Goal: Transaction & Acquisition: Purchase product/service

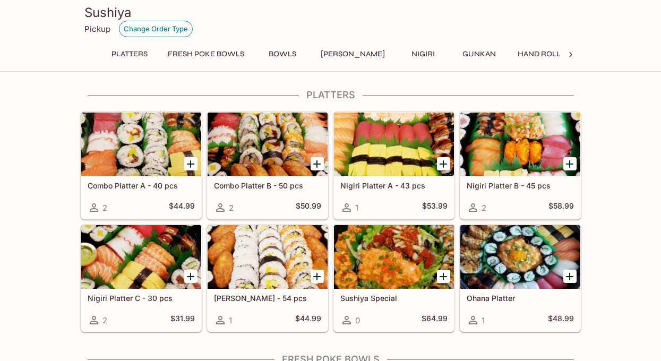
click at [175, 29] on button "Change Order Type" at bounding box center [156, 29] width 74 height 16
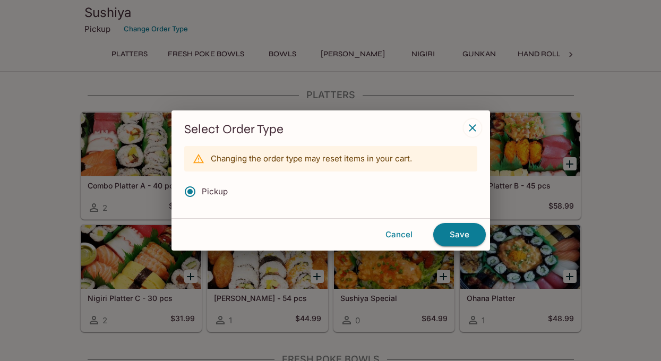
click at [469, 119] on div "Select Order Type Changing the order type may reset items in your cart. Pickup" at bounding box center [330, 164] width 318 height 108
click at [472, 122] on icon "button" at bounding box center [472, 128] width 13 height 13
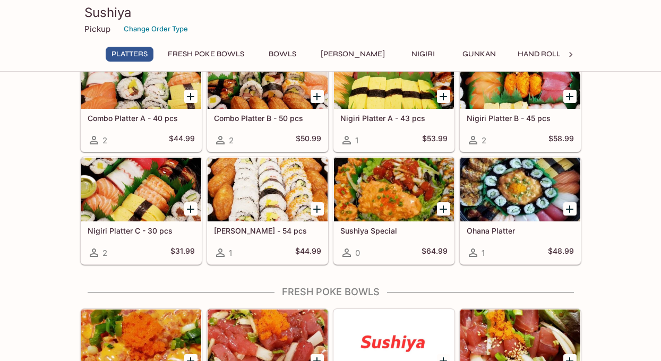
scroll to position [68, 0]
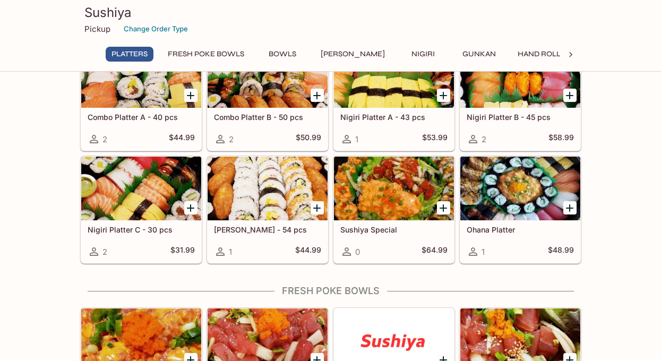
click at [155, 200] on div at bounding box center [141, 189] width 120 height 64
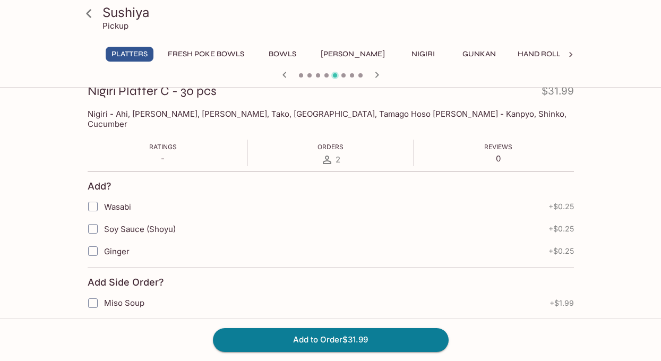
scroll to position [158, 0]
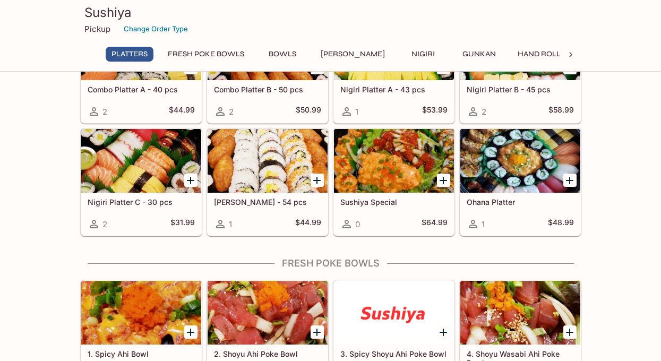
scroll to position [102, 0]
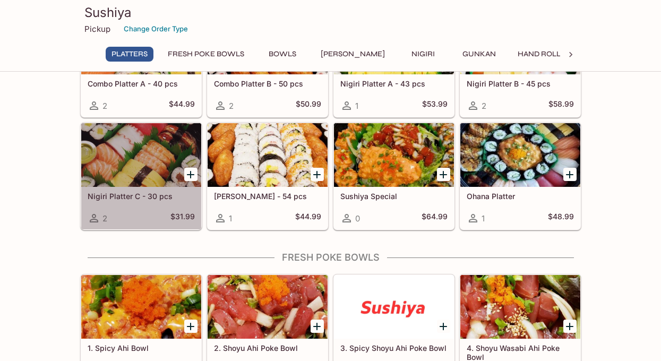
click at [144, 149] on div at bounding box center [141, 155] width 120 height 64
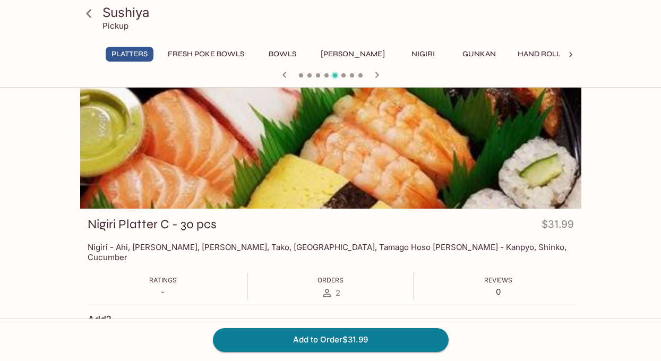
scroll to position [25, 0]
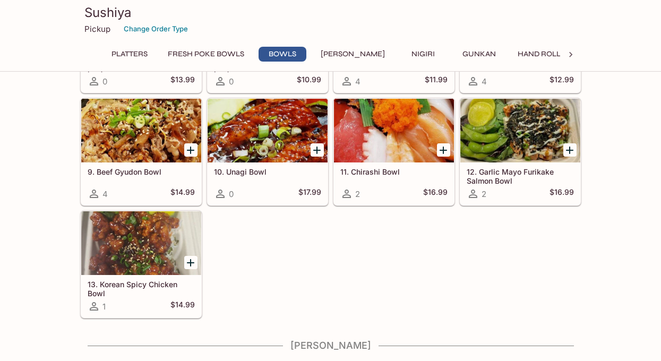
scroll to position [161, 0]
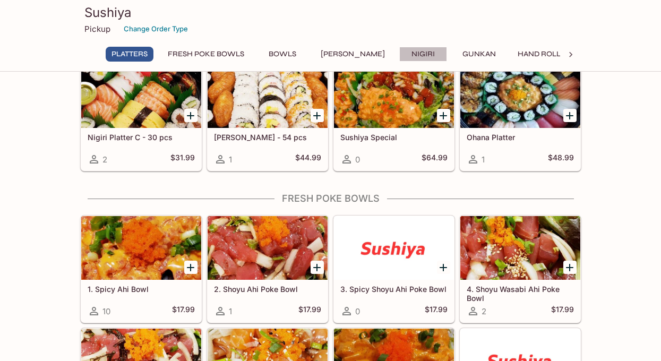
click at [412, 53] on button "Nigiri" at bounding box center [423, 54] width 48 height 15
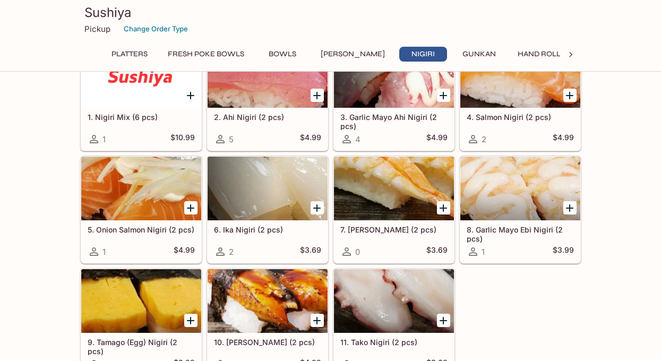
scroll to position [1675, 0]
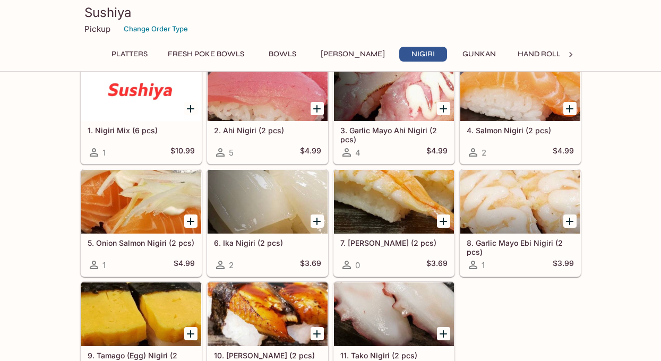
click at [193, 105] on icon "Add 1. Nigiri Mix (6 pcs)" at bounding box center [190, 108] width 13 height 13
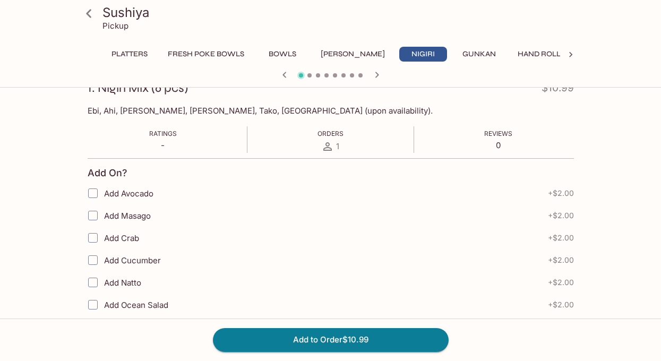
scroll to position [178, 0]
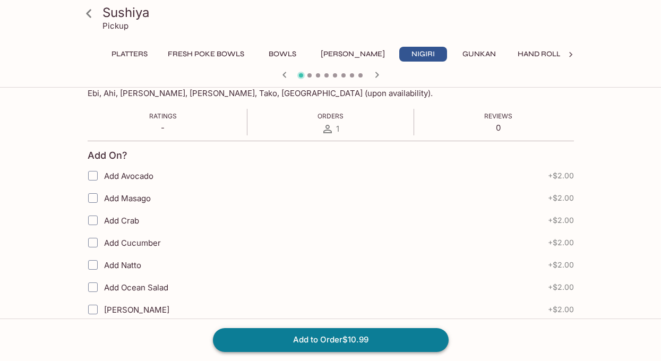
click at [269, 338] on button "Add to Order $10.99" at bounding box center [331, 339] width 236 height 23
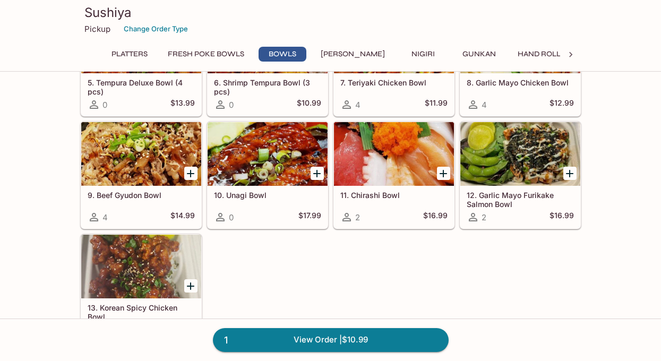
scroll to position [857, 0]
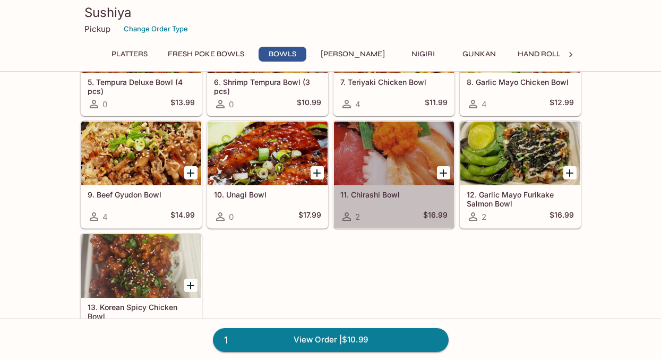
click at [378, 144] on div at bounding box center [394, 154] width 120 height 64
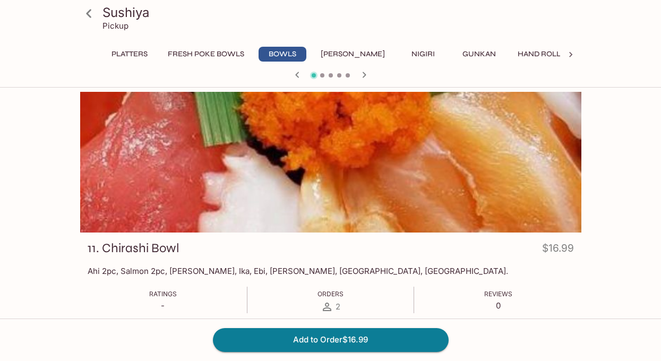
click at [399, 55] on button "Nigiri" at bounding box center [423, 54] width 48 height 15
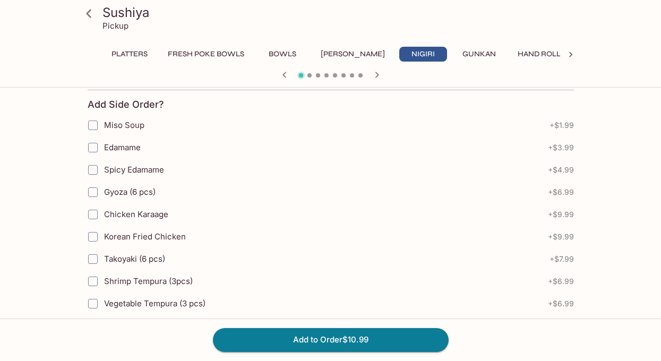
scroll to position [711, 0]
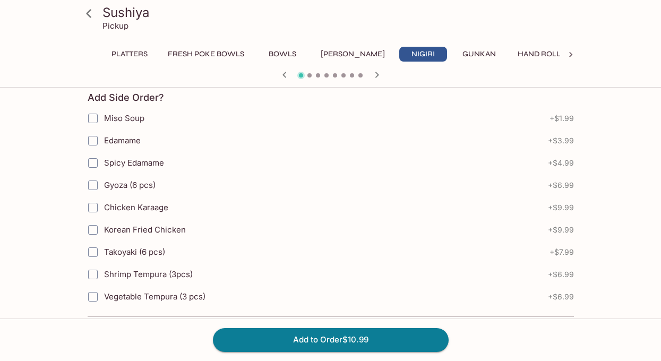
click at [92, 121] on input "Miso Soup" at bounding box center [92, 118] width 21 height 21
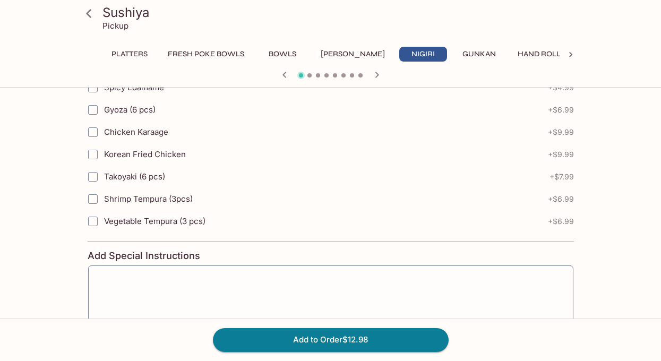
scroll to position [848, 0]
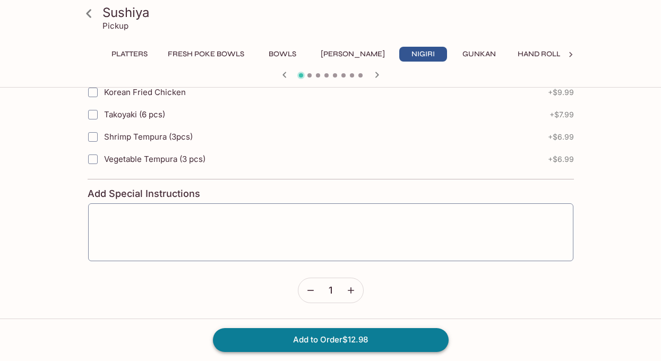
click at [253, 342] on button "Add to Order $12.98" at bounding box center [331, 339] width 236 height 23
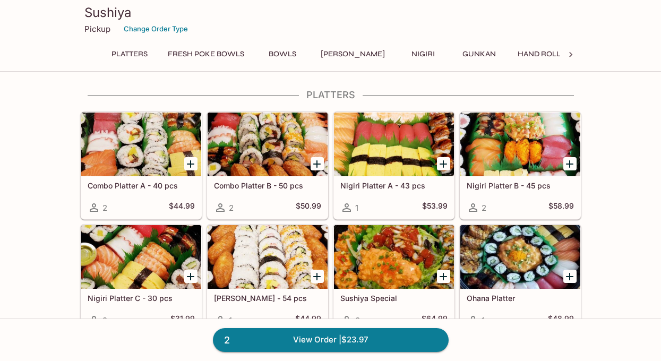
click at [569, 55] on icon at bounding box center [570, 54] width 11 height 11
click at [353, 49] on button "Specials (All Day)" at bounding box center [394, 54] width 82 height 15
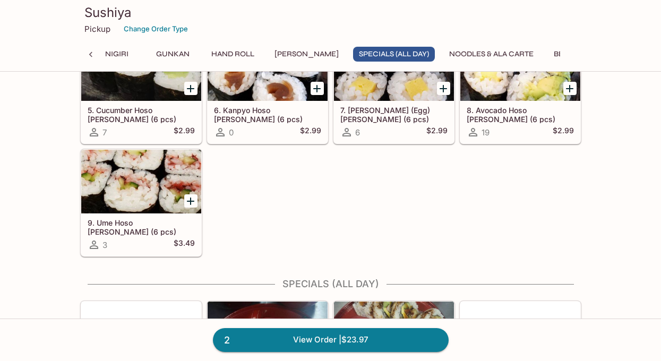
scroll to position [3351, 0]
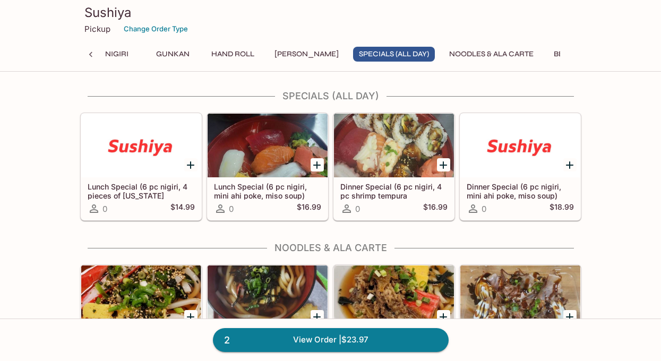
click at [387, 144] on div at bounding box center [394, 146] width 120 height 64
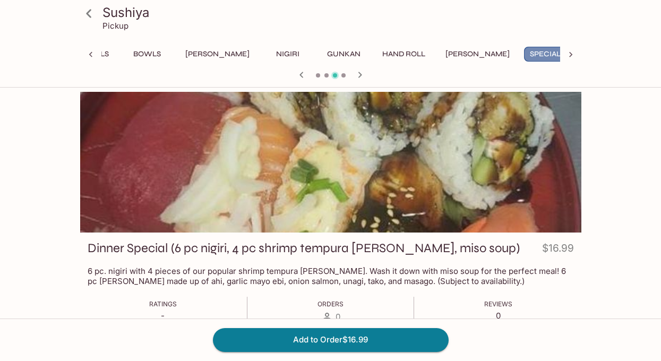
click at [524, 55] on button "Specials (All Day)" at bounding box center [565, 54] width 82 height 15
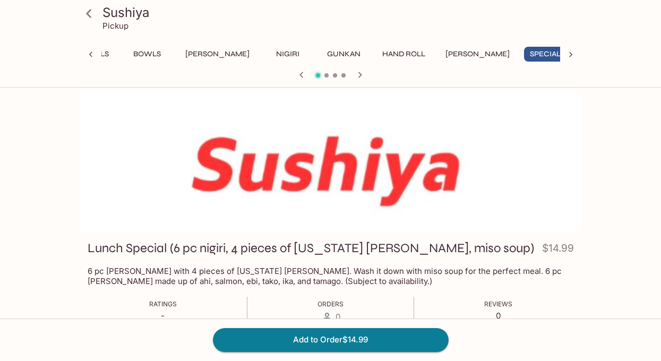
click at [524, 49] on button "Specials (All Day)" at bounding box center [565, 54] width 82 height 15
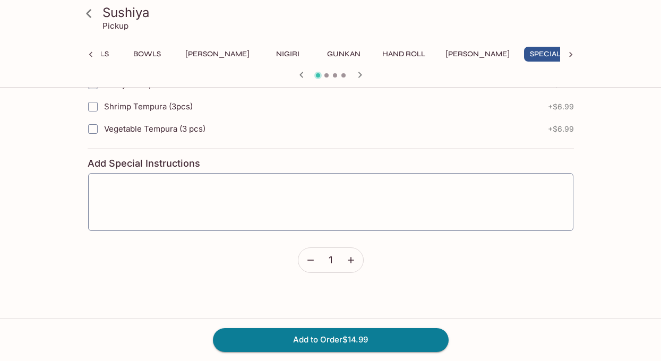
scroll to position [1015, 0]
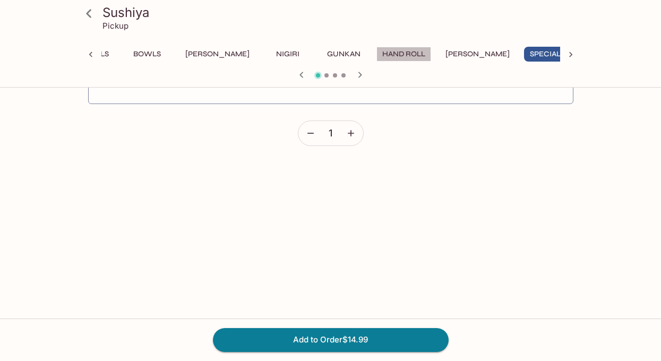
click at [382, 52] on button "Hand Roll" at bounding box center [403, 54] width 55 height 15
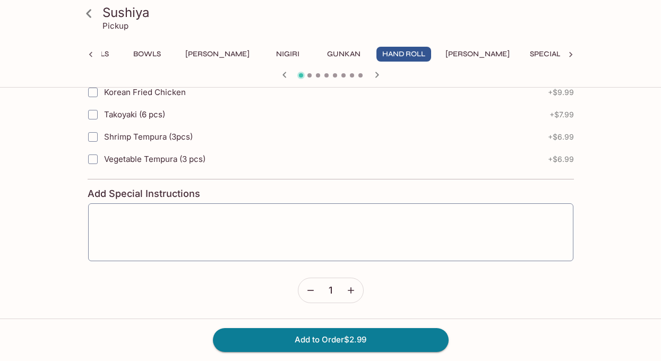
click at [524, 51] on button "Specials (All Day)" at bounding box center [565, 54] width 82 height 15
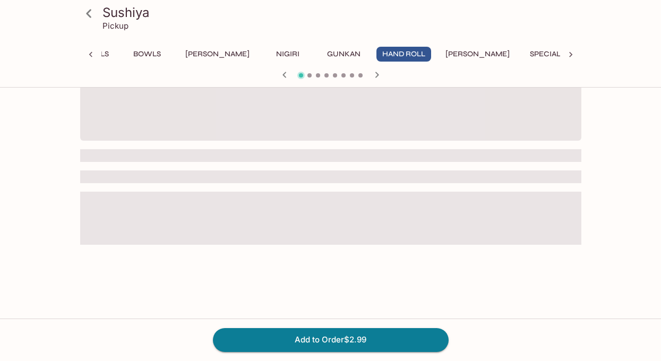
scroll to position [848, 0]
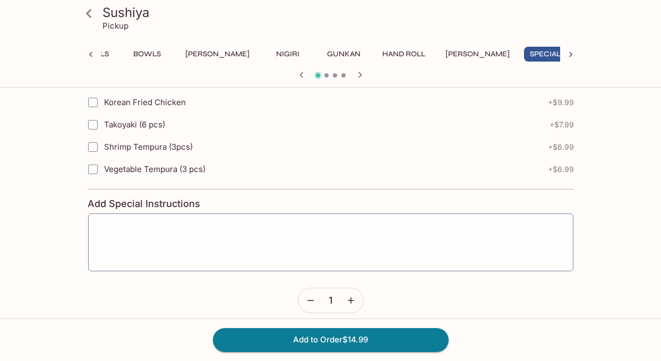
click at [360, 75] on icon "button" at bounding box center [360, 75] width 4 height 6
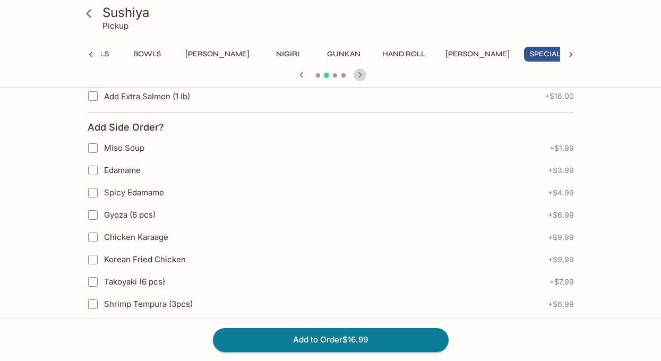
click at [360, 75] on icon "button" at bounding box center [360, 75] width 4 height 6
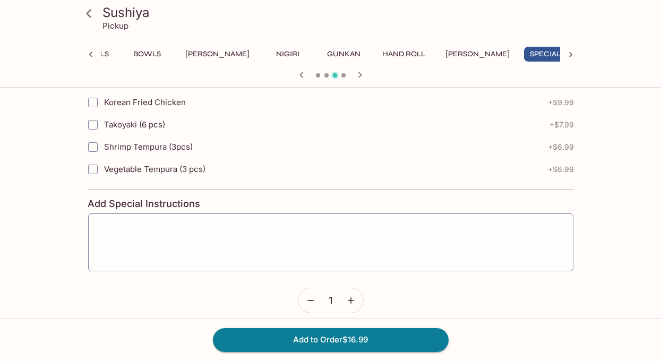
click at [387, 54] on button "Hand Roll" at bounding box center [403, 54] width 55 height 15
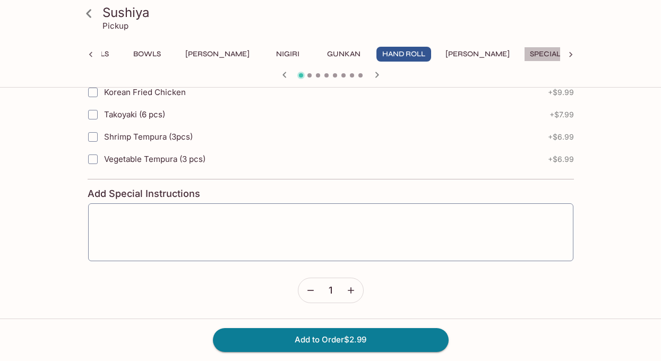
click at [524, 52] on button "Specials (All Day)" at bounding box center [565, 54] width 82 height 15
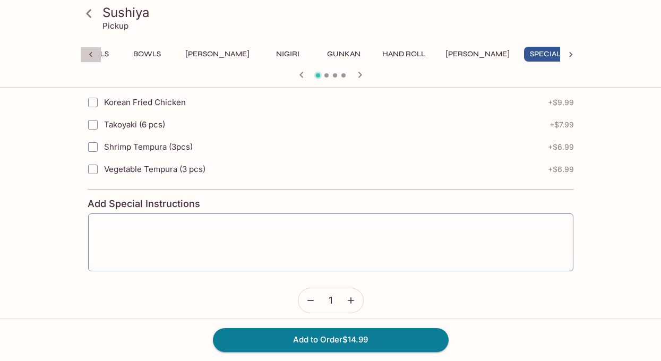
click at [90, 53] on icon at bounding box center [90, 54] width 3 height 5
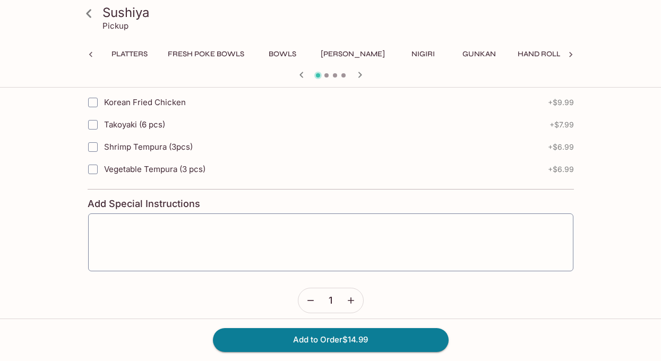
click at [90, 53] on icon at bounding box center [90, 54] width 3 height 5
click at [90, 53] on div "Platters FRESH Poke Bowls Bowls [PERSON_NAME] Nigiri Gunkan Hand Roll Hoso [PER…" at bounding box center [330, 57] width 501 height 21
click at [122, 54] on button "Platters" at bounding box center [130, 54] width 48 height 15
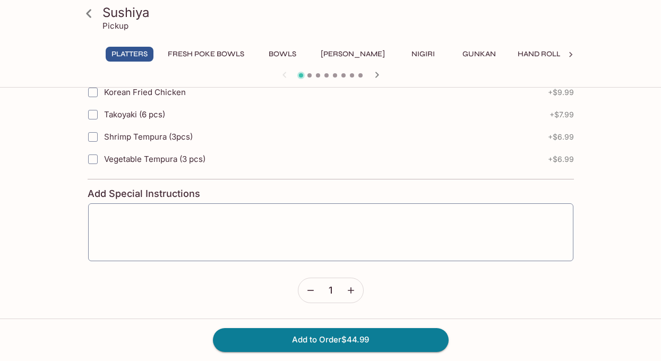
click at [512, 55] on button "Hand Roll" at bounding box center [539, 54] width 55 height 15
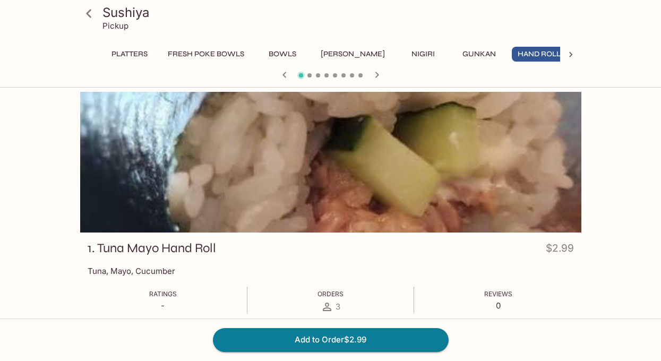
click at [572, 50] on icon at bounding box center [570, 54] width 11 height 11
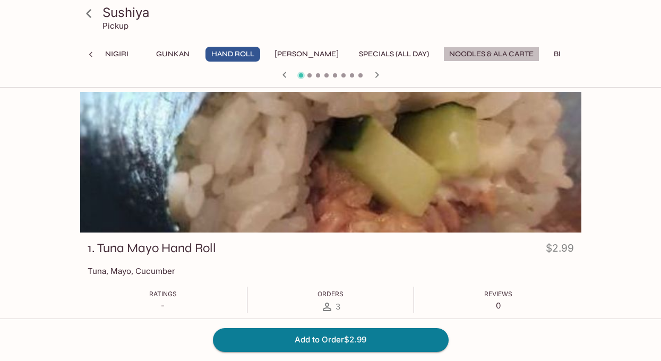
click at [449, 50] on button "Noodles & Ala Carte" at bounding box center [491, 54] width 96 height 15
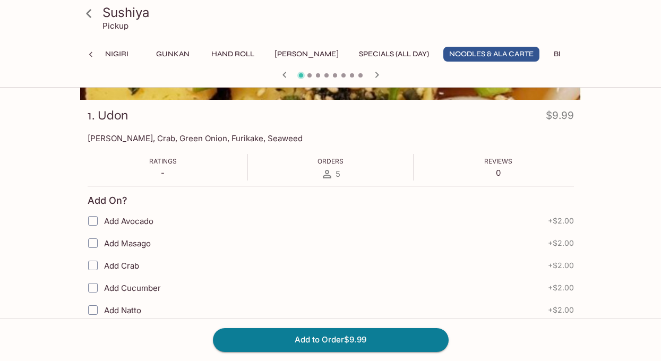
scroll to position [150, 0]
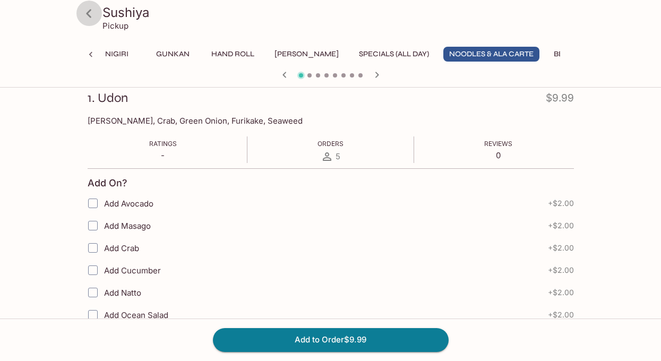
click at [95, 12] on icon at bounding box center [89, 13] width 19 height 19
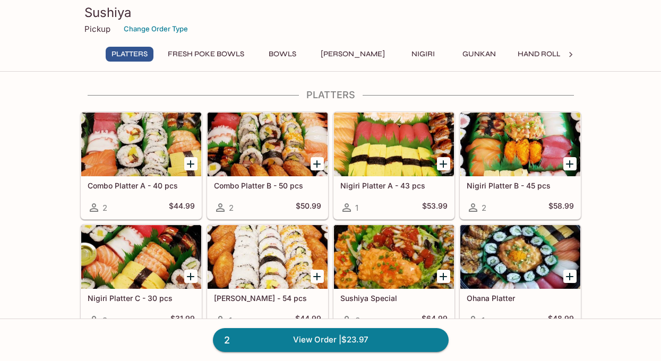
scroll to position [24, 0]
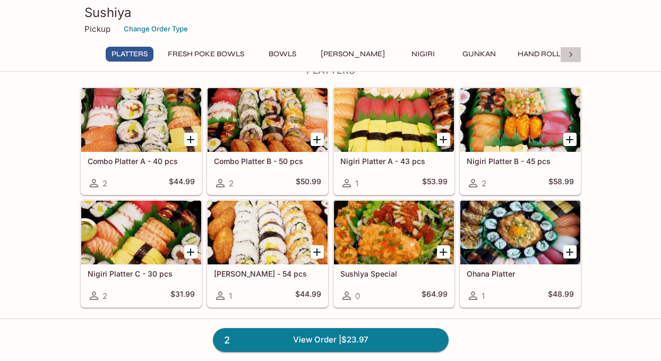
click at [572, 57] on icon at bounding box center [570, 54] width 11 height 11
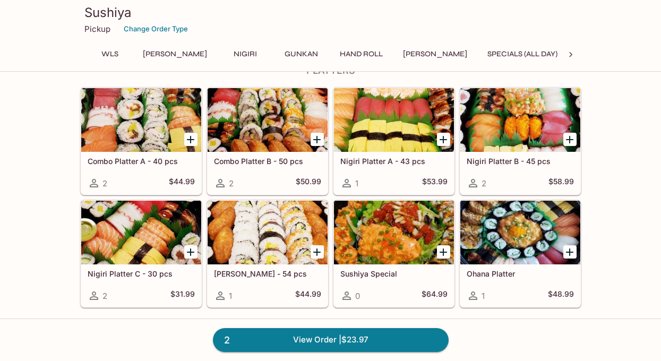
scroll to position [0, 306]
click at [150, 54] on button "Gunkan" at bounding box center [173, 54] width 48 height 15
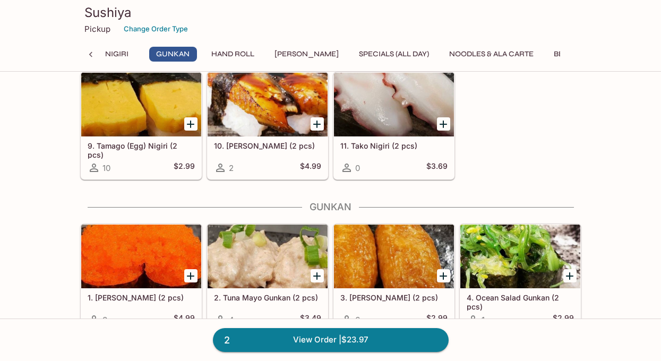
scroll to position [1995, 0]
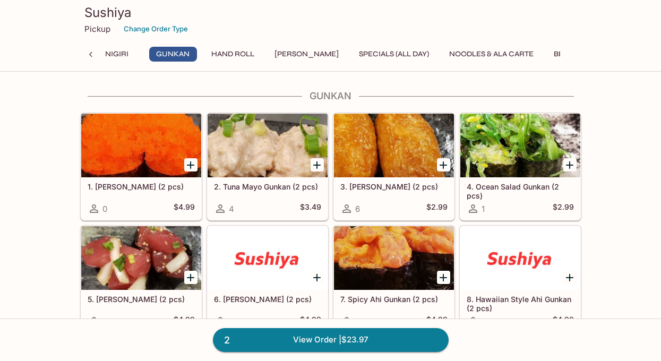
click at [443, 56] on button "Noodles & Ala Carte" at bounding box center [491, 54] width 96 height 15
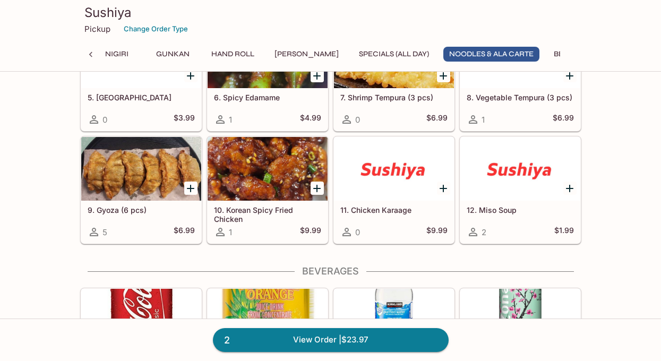
scroll to position [3711, 0]
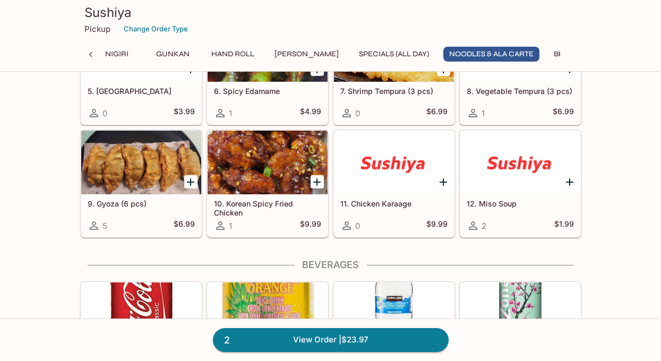
click at [353, 58] on button "Specials (All Day)" at bounding box center [394, 54] width 82 height 15
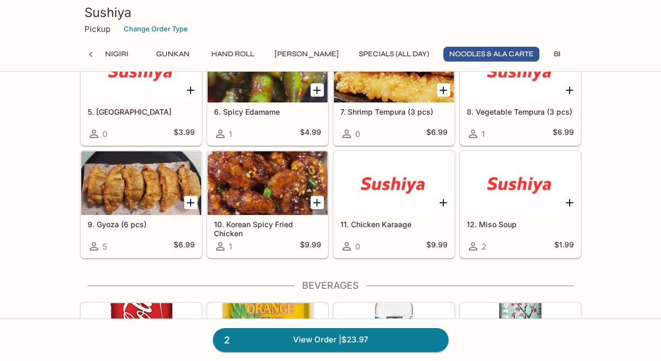
scroll to position [3723, 0]
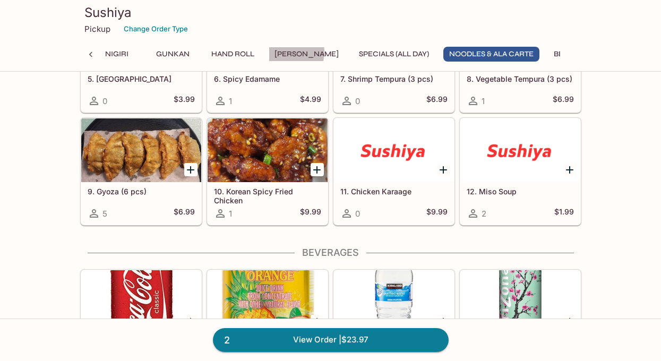
click at [269, 52] on button "[PERSON_NAME]" at bounding box center [307, 54] width 76 height 15
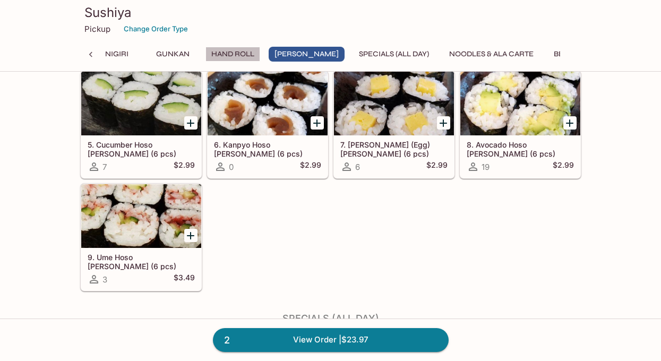
click at [205, 53] on button "Hand Roll" at bounding box center [232, 54] width 55 height 15
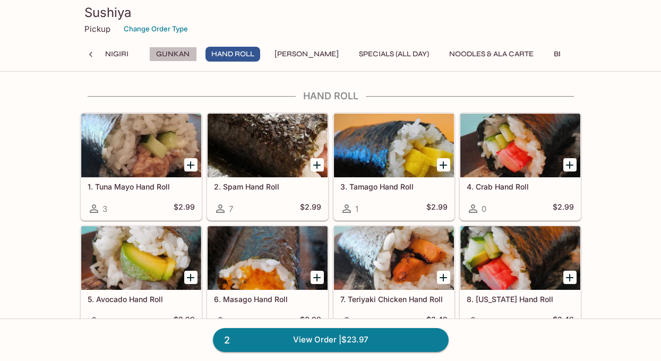
click at [149, 50] on button "Gunkan" at bounding box center [173, 54] width 48 height 15
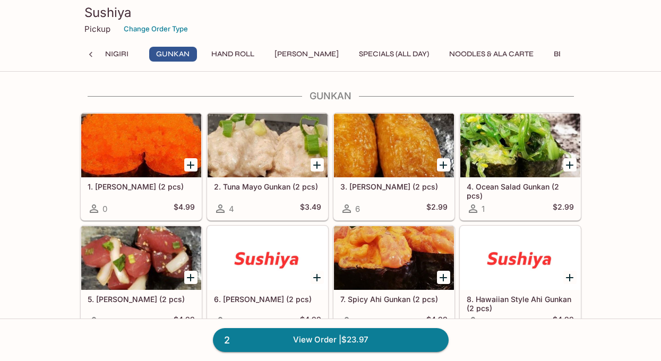
scroll to position [1995, 0]
click at [89, 48] on div at bounding box center [90, 55] width 21 height 16
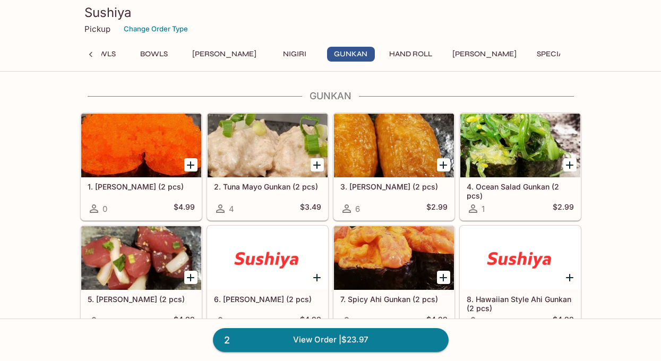
scroll to position [0, 0]
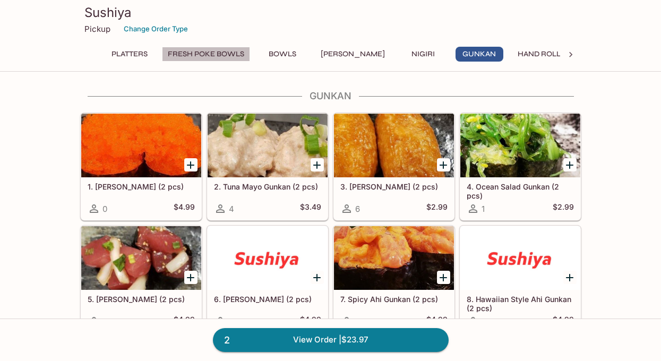
click at [191, 53] on button "FRESH Poke Bowls" at bounding box center [206, 54] width 88 height 15
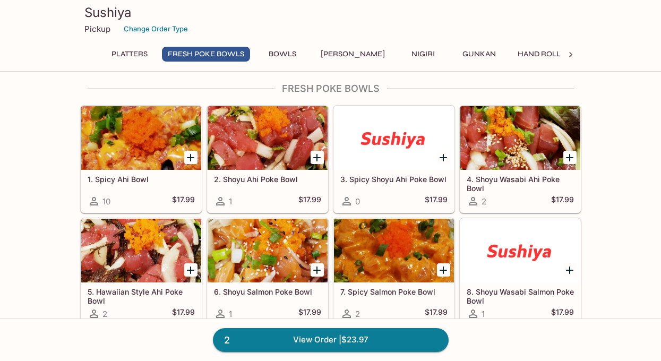
scroll to position [263, 0]
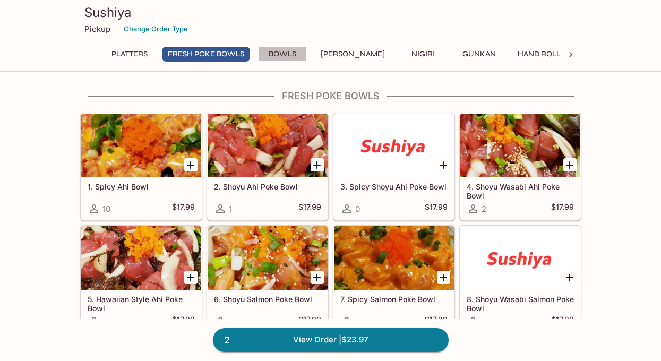
click at [284, 53] on button "Bowls" at bounding box center [282, 54] width 48 height 15
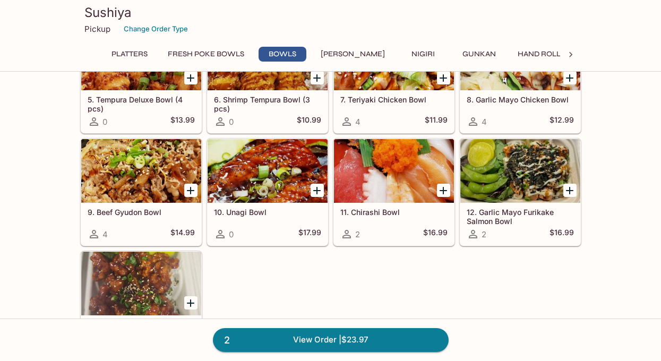
scroll to position [892, 0]
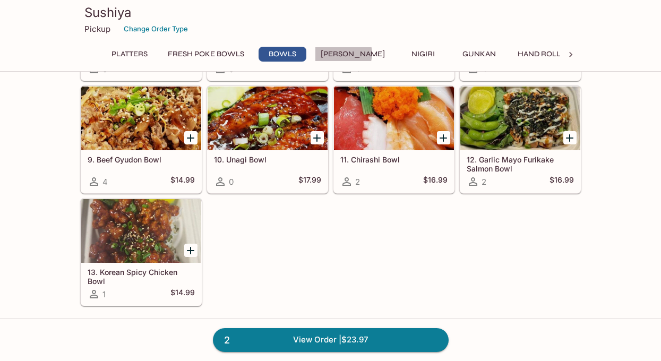
click at [344, 54] on button "[PERSON_NAME]" at bounding box center [353, 54] width 76 height 15
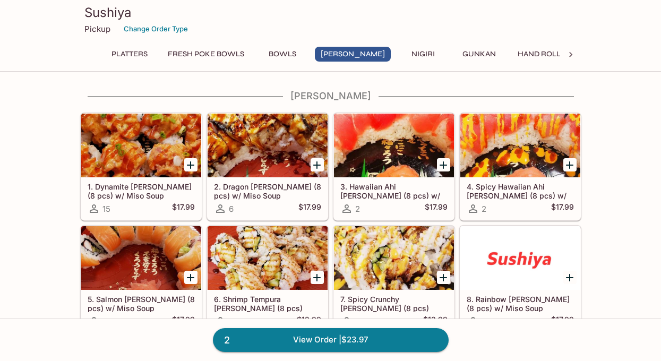
click at [399, 57] on button "Nigiri" at bounding box center [423, 54] width 48 height 15
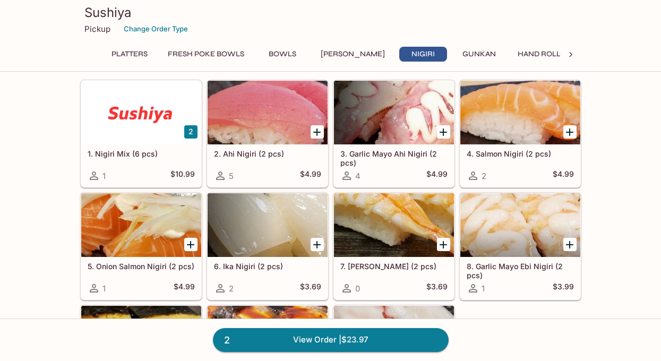
scroll to position [1652, 0]
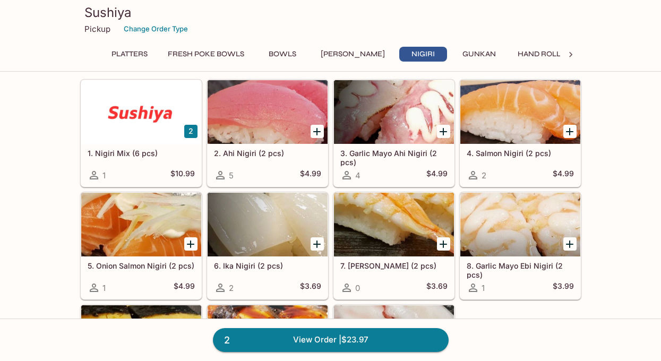
click at [188, 245] on icon "Add 5. Onion Salmon Nigiri (2 pcs)" at bounding box center [190, 244] width 13 height 13
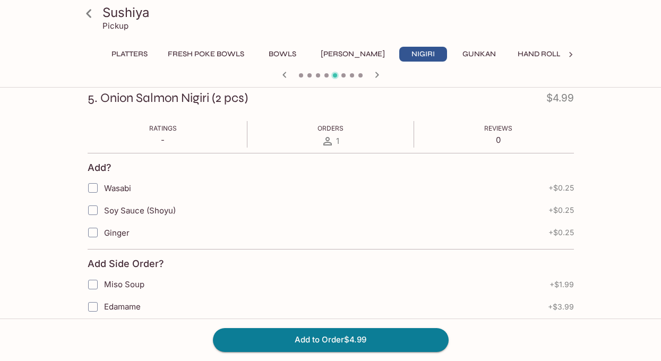
scroll to position [177, 0]
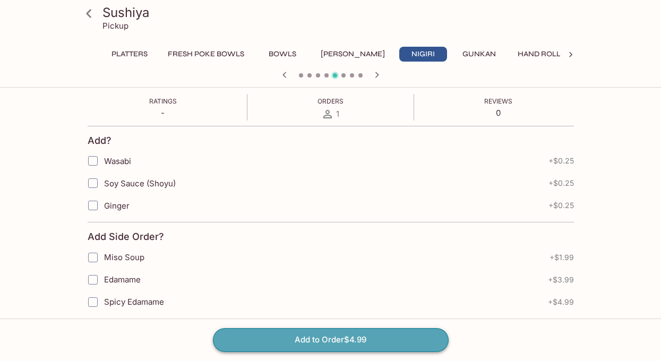
click at [319, 336] on button "Add to Order $4.99" at bounding box center [331, 339] width 236 height 23
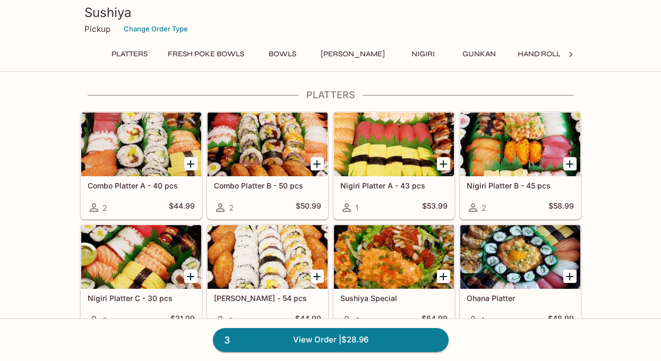
click at [399, 53] on button "Nigiri" at bounding box center [423, 54] width 48 height 15
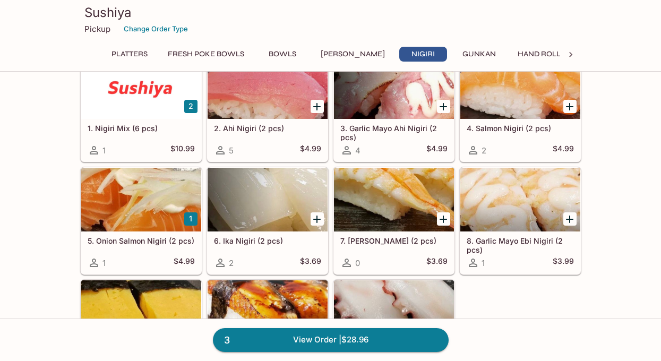
scroll to position [1678, 0]
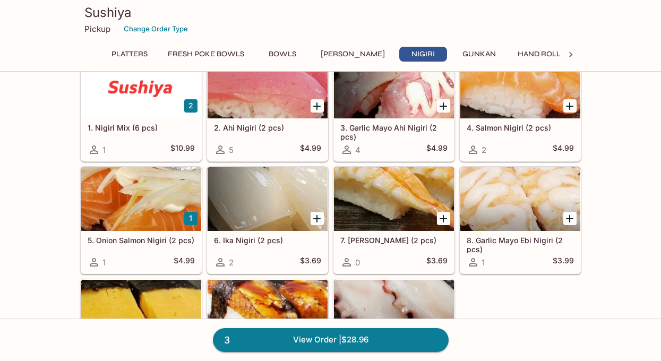
click at [573, 218] on icon "Add 8. Garlic Mayo Ebi Nigiri (2 pcs)" at bounding box center [569, 218] width 7 height 7
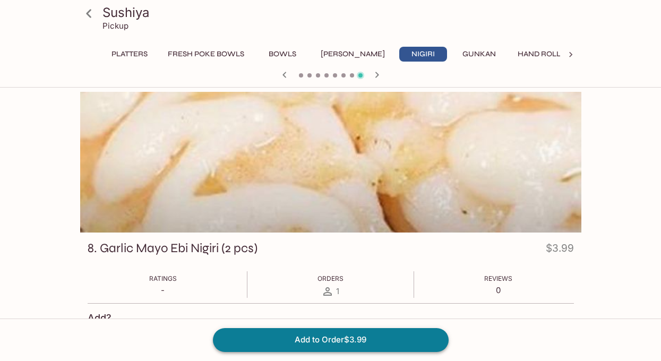
click at [313, 339] on button "Add to Order $3.99" at bounding box center [331, 339] width 236 height 23
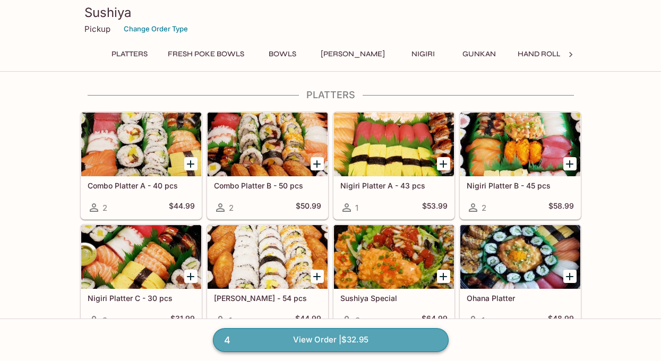
click at [323, 336] on link "4 View Order | $32.95" at bounding box center [331, 339] width 236 height 23
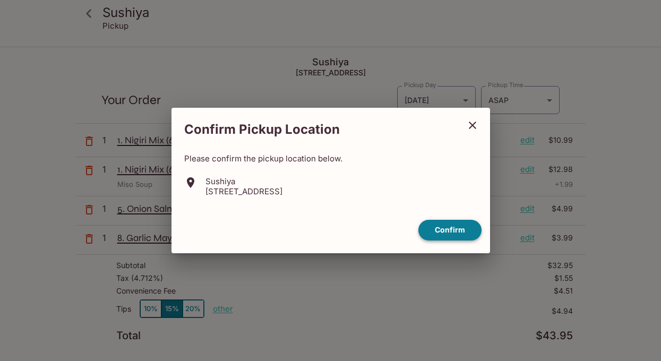
click at [448, 229] on button "Confirm" at bounding box center [449, 230] width 63 height 21
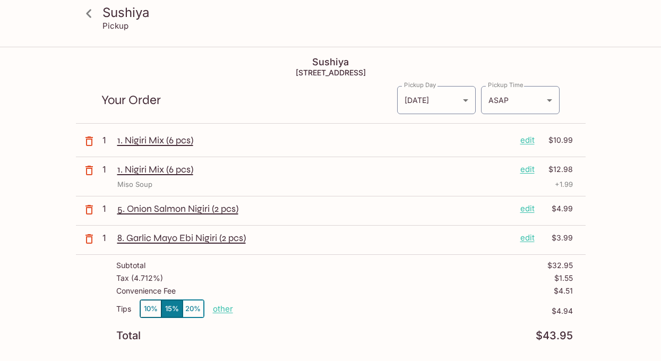
click at [84, 138] on icon "button" at bounding box center [89, 141] width 13 height 13
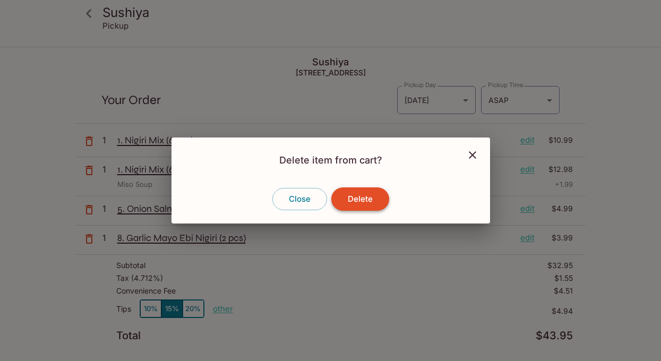
click at [347, 196] on button "Delete" at bounding box center [360, 198] width 58 height 23
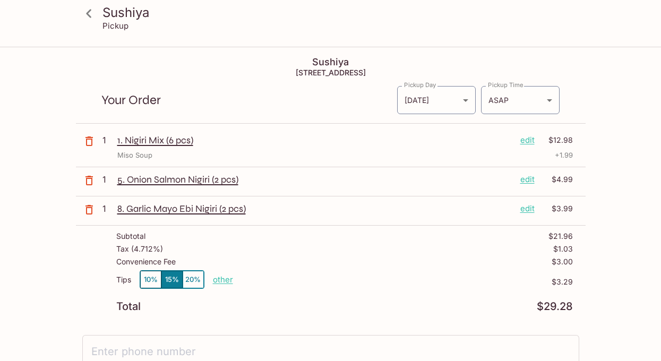
click at [227, 280] on p "other" at bounding box center [223, 279] width 20 height 10
drag, startPoint x: 279, startPoint y: 281, endPoint x: 313, endPoint y: 281, distance: 34.0
click at [313, 281] on div "Tips 10% 15% 20% Done 3.29 $3.29" at bounding box center [344, 285] width 456 height 31
type input "0.00"
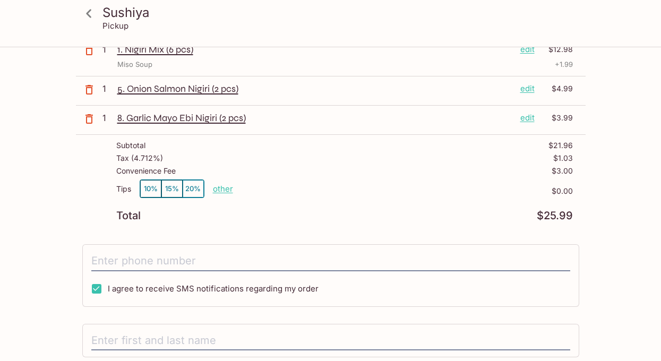
scroll to position [99, 0]
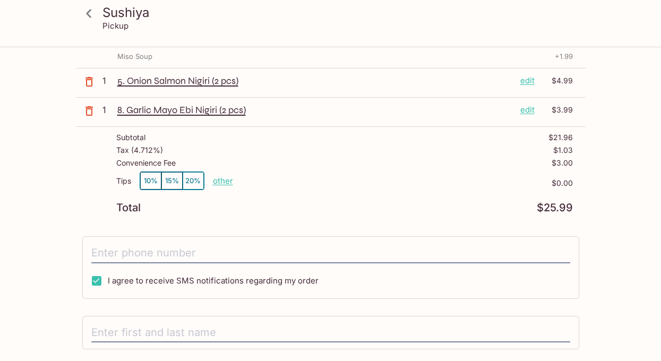
click at [192, 281] on span "I agree to receive SMS notifications regarding my order" at bounding box center [213, 280] width 211 height 10
click at [107, 281] on input "I agree to receive SMS notifications regarding my order" at bounding box center [96, 280] width 21 height 21
click at [192, 281] on span "I agree to receive SMS notifications regarding my order" at bounding box center [213, 280] width 211 height 10
click at [107, 281] on input "I agree to receive SMS notifications regarding my order" at bounding box center [96, 280] width 21 height 21
checkbox input "true"
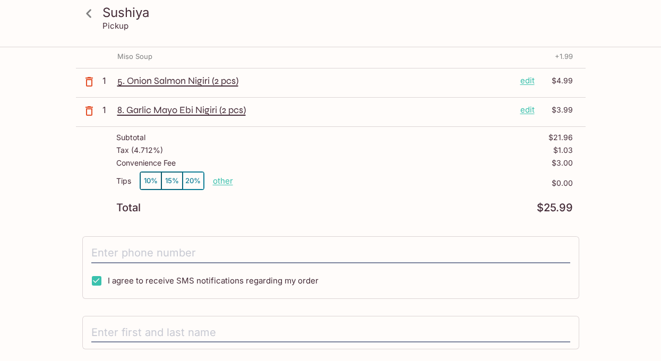
click at [188, 242] on div "I agree to receive SMS notifications regarding my order" at bounding box center [330, 267] width 497 height 63
click at [190, 254] on input "tel" at bounding box center [330, 253] width 479 height 20
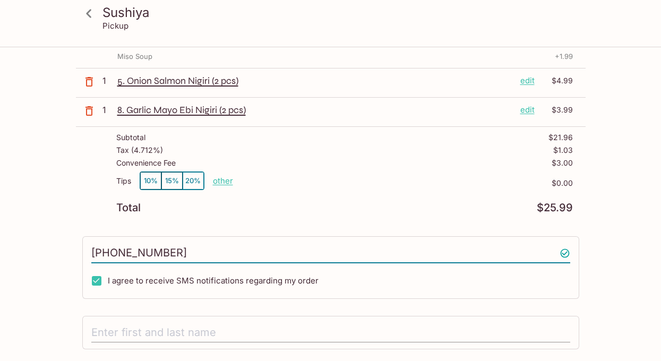
type input "[PHONE_NUMBER]"
click at [213, 332] on input "text" at bounding box center [330, 333] width 479 height 20
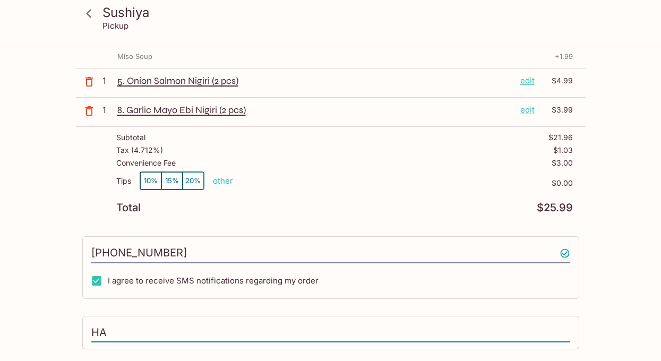
type input "H"
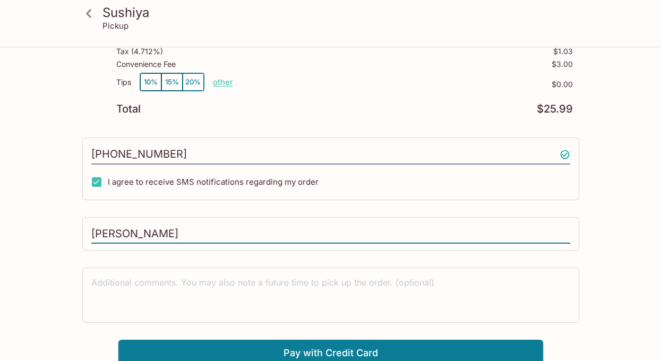
scroll to position [203, 0]
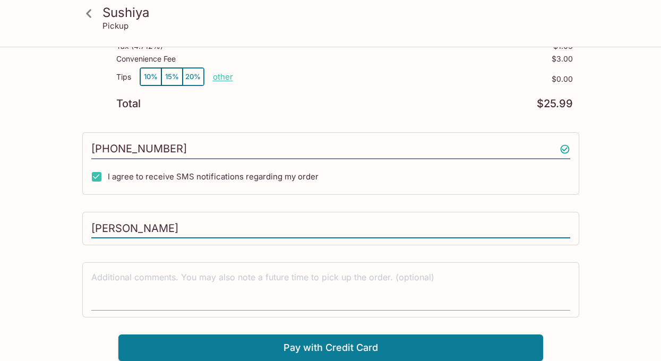
type input "[PERSON_NAME]"
click at [212, 295] on textarea at bounding box center [330, 289] width 479 height 37
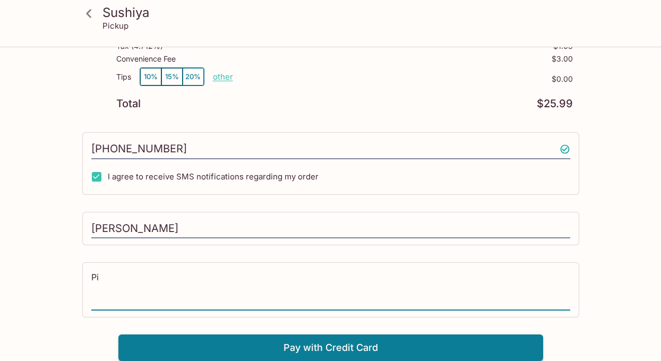
type textarea "P"
click at [152, 279] on textarea "Pick up at 6:40 pm" at bounding box center [330, 289] width 479 height 37
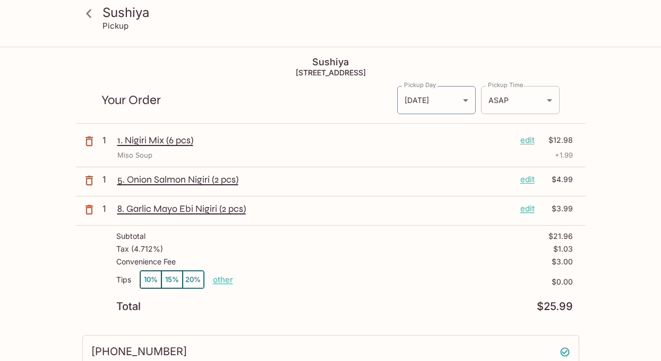
type textarea "Pick up at 6:45 pm"
click at [513, 107] on body "Sushiya Pickup Sushiya [STREET_ADDRESS] Your Order Pickup Day [DATE] [DATE] Pic…" at bounding box center [330, 228] width 661 height 361
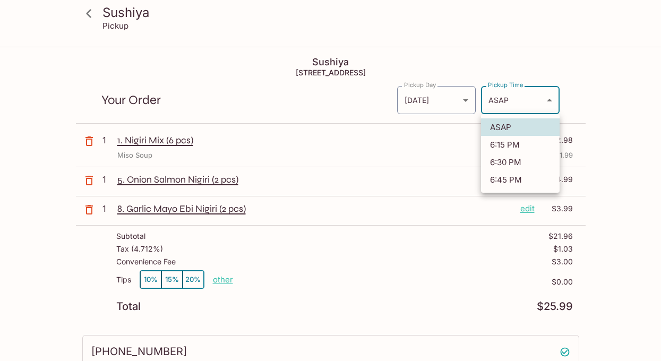
click at [517, 178] on li "6:45 PM" at bounding box center [520, 180] width 79 height 18
type input "[DATE]T04:45:09.000000Z"
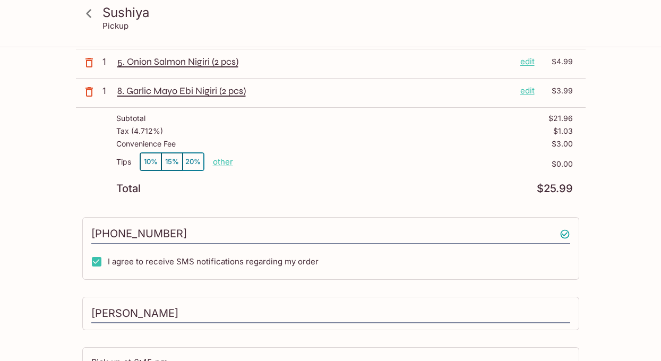
scroll to position [203, 0]
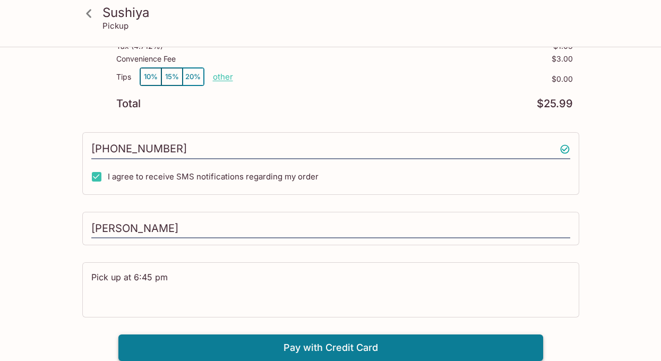
click at [385, 348] on button "Pay with Credit Card" at bounding box center [330, 347] width 425 height 27
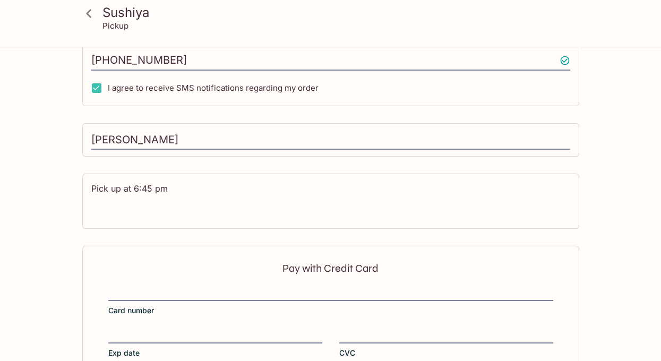
scroll to position [362, 0]
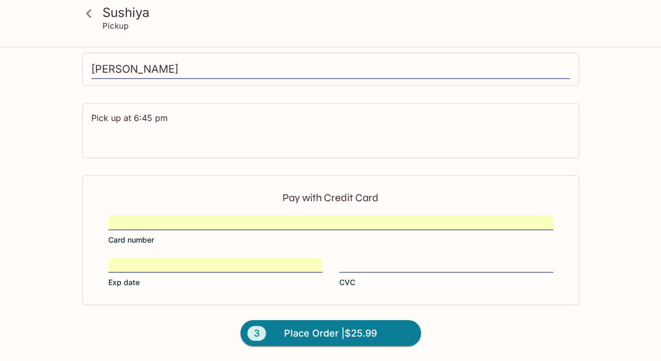
click at [379, 259] on iframe at bounding box center [446, 265] width 214 height 12
click at [363, 332] on span "Place Order | $25.99" at bounding box center [330, 333] width 93 height 17
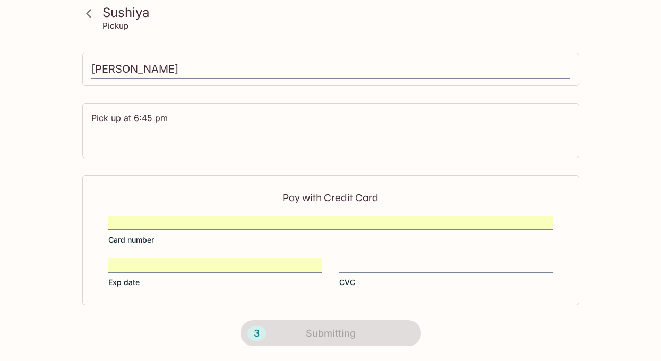
scroll to position [256, 0]
